Goal: Transaction & Acquisition: Obtain resource

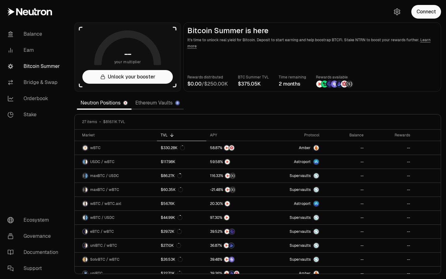
click at [164, 103] on link "Ethereum Vaults" at bounding box center [158, 103] width 52 height 12
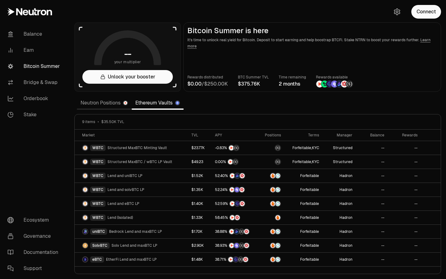
click at [116, 106] on link "Neutron Positions" at bounding box center [104, 103] width 55 height 12
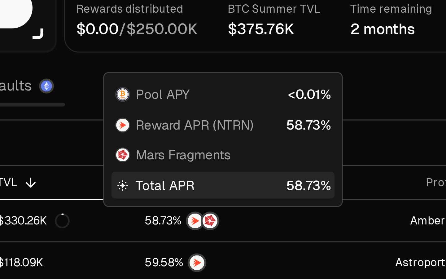
click at [259, 106] on span "<" at bounding box center [259, 106] width 2 height 4
click at [263, 114] on span "." at bounding box center [263, 116] width 1 height 4
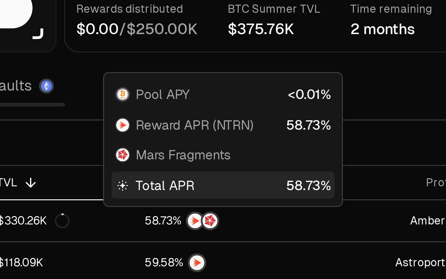
click at [263, 114] on span "." at bounding box center [263, 116] width 1 height 4
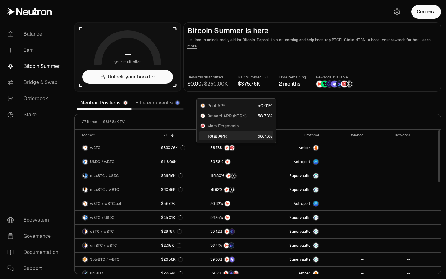
click at [220, 135] on span "Total APR" at bounding box center [217, 136] width 20 height 6
click at [263, 115] on span "8" at bounding box center [261, 116] width 3 height 6
click at [295, 110] on section "-- your multiplier Unlock your booster Bitcoin Summer is here It's time to unlo…" at bounding box center [257, 139] width 377 height 279
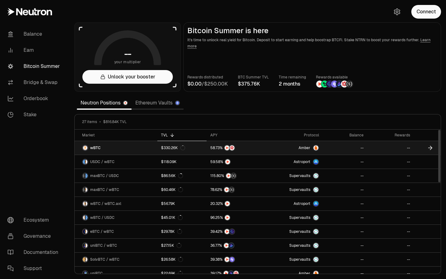
click at [276, 144] on link "Amber" at bounding box center [294, 148] width 58 height 14
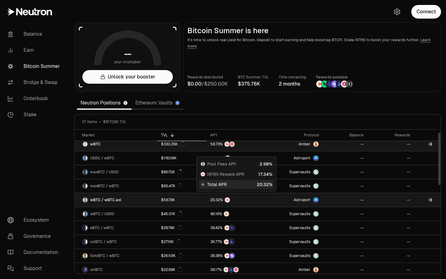
scroll to position [15, 0]
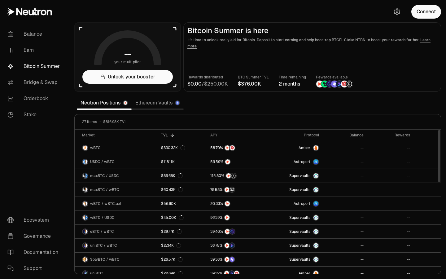
click at [109, 121] on span "$816.98K TVL" at bounding box center [115, 121] width 24 height 5
